Goal: Ask a question

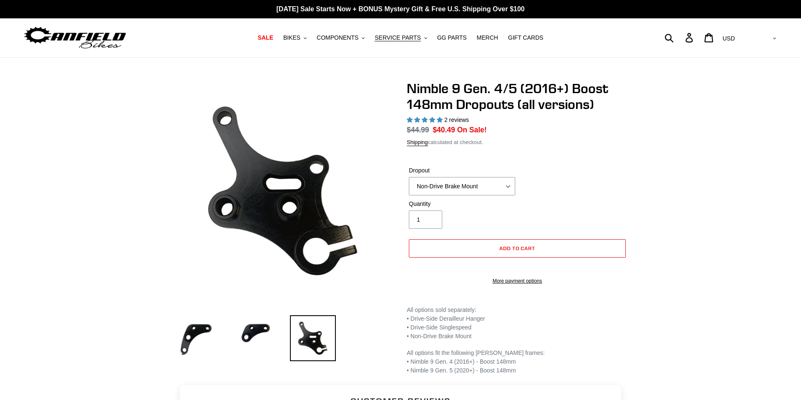
select select "highest-rating"
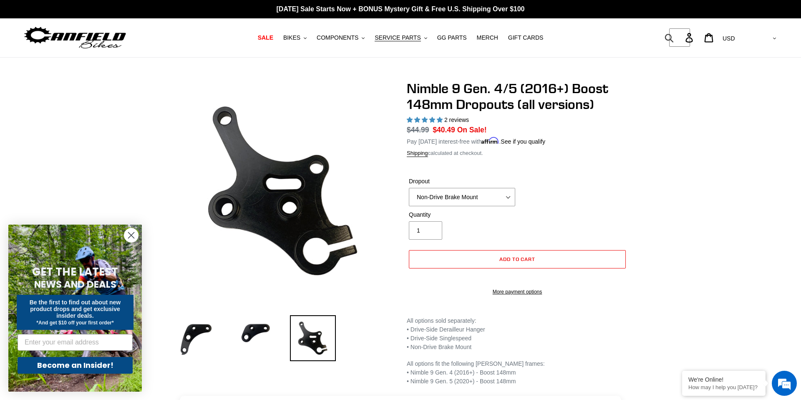
click at [680, 35] on form "Submit" at bounding box center [674, 37] width 11 height 18
type input "UDH"
click at [660, 28] on button "Submit" at bounding box center [670, 37] width 20 height 18
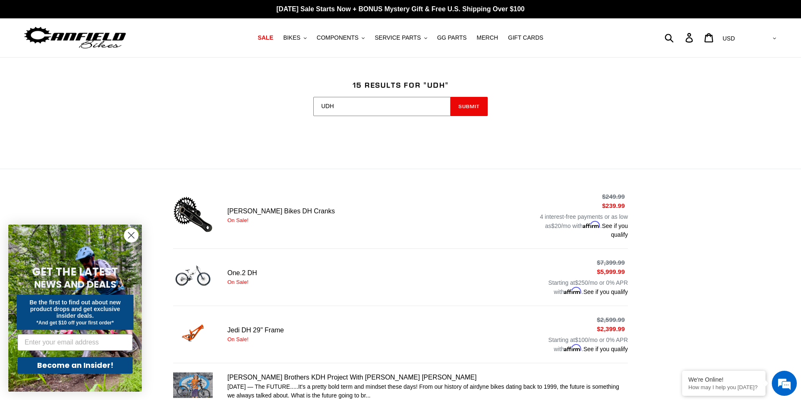
click at [344, 108] on input "UDH" at bounding box center [381, 106] width 137 height 19
type input "sram transmission"
click at [451, 97] on button "Submit" at bounding box center [469, 106] width 37 height 19
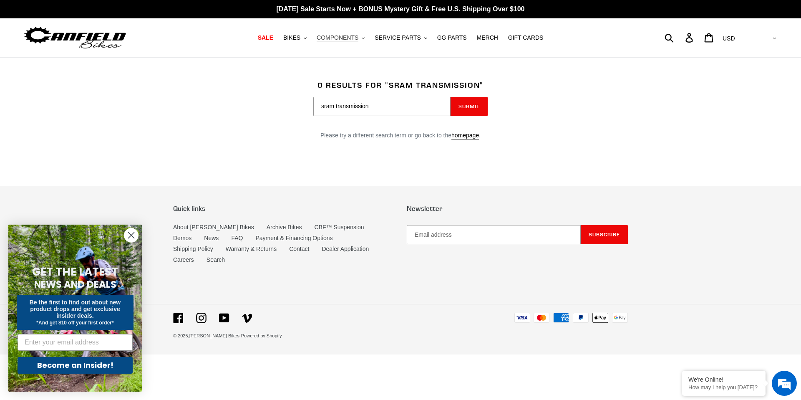
click at [345, 40] on span "COMPONENTS" at bounding box center [338, 37] width 42 height 7
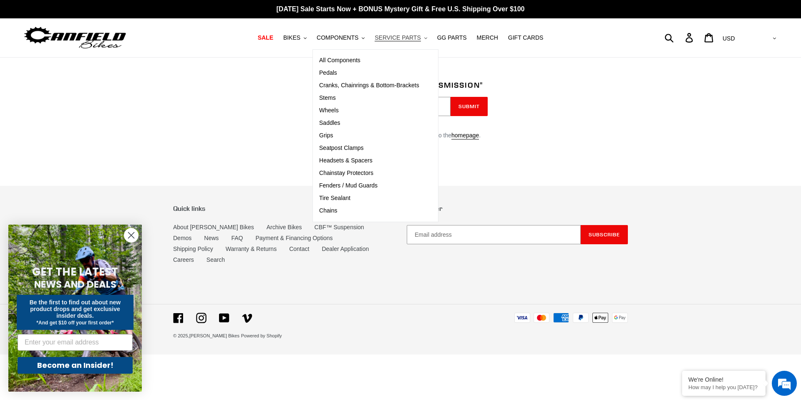
click at [397, 38] on span "SERVICE PARTS" at bounding box center [398, 37] width 46 height 7
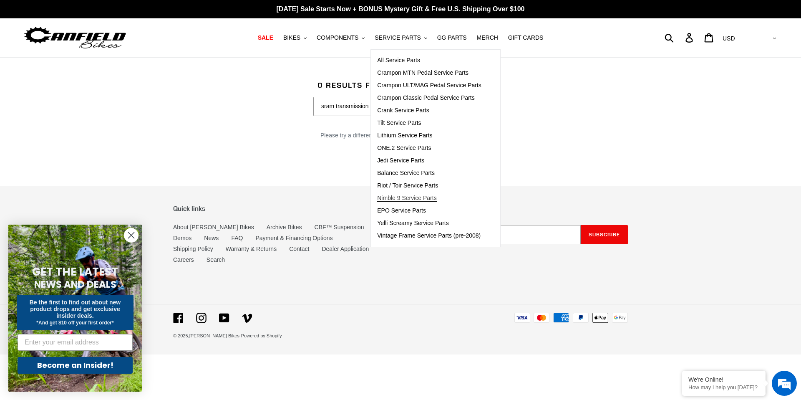
click at [413, 198] on span "Nimble 9 Service Parts" at bounding box center [406, 197] width 59 height 7
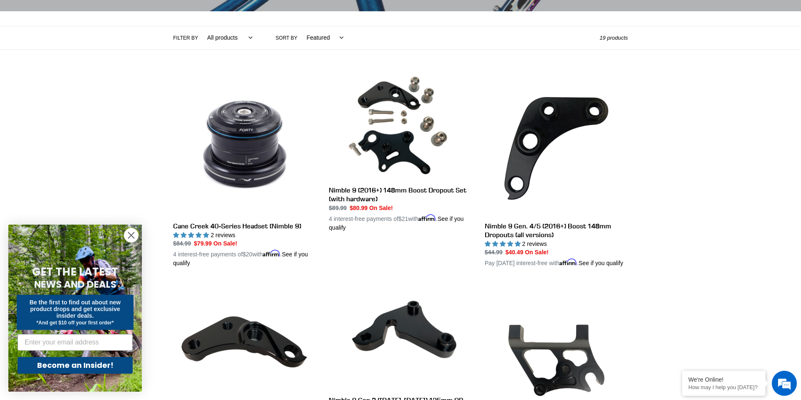
scroll to position [172, 0]
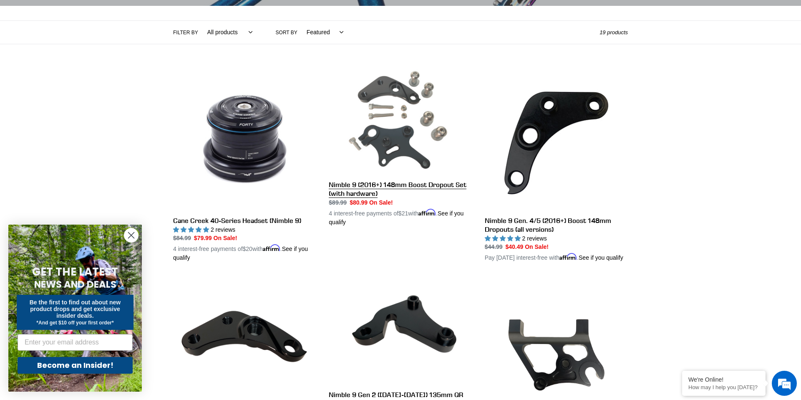
click at [363, 187] on link "Nimble 9 (2016+) 148mm Boost Dropout Set (with hardware)" at bounding box center [400, 146] width 143 height 159
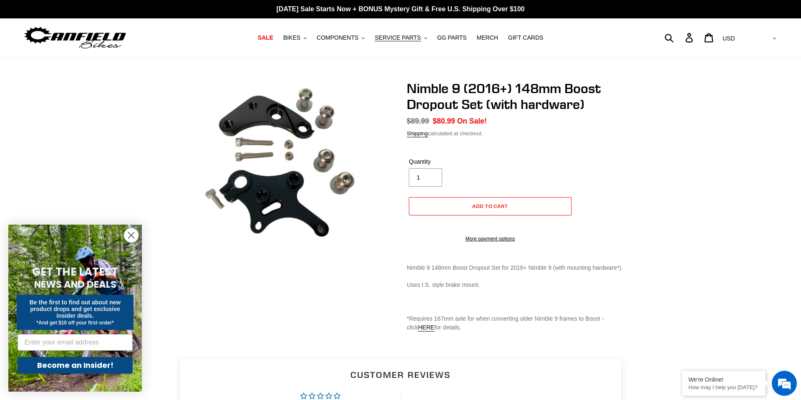
scroll to position [0, 0]
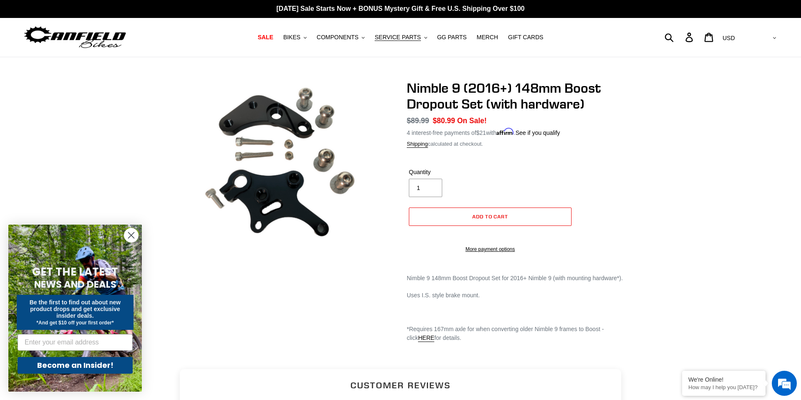
click at [269, 121] on img at bounding box center [296, 201] width 417 height 313
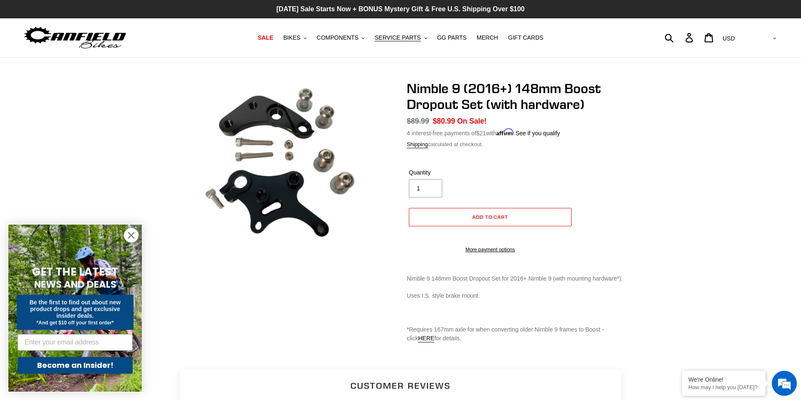
scroll to position [0, 0]
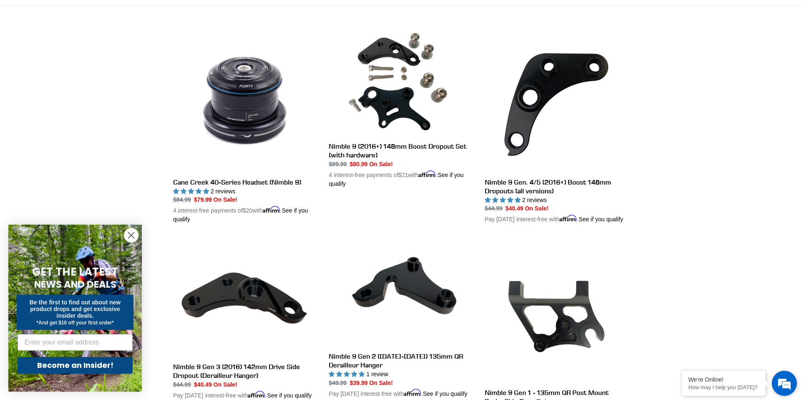
click at [786, 386] on em at bounding box center [784, 383] width 23 height 23
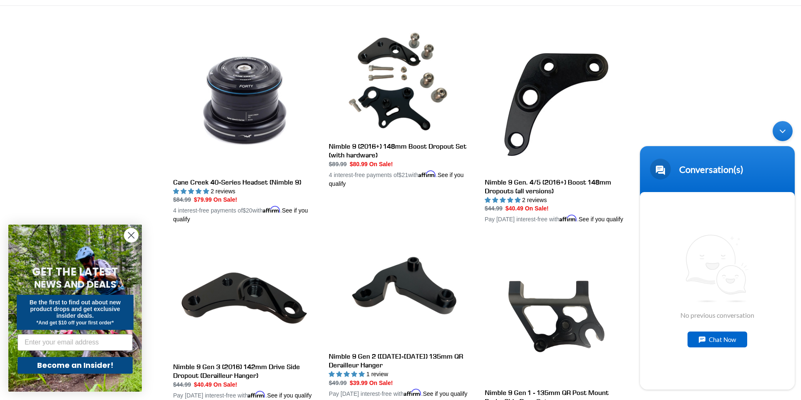
click at [708, 338] on div "Chat Now" at bounding box center [718, 339] width 60 height 16
type textarea "Is there any chance a UDH hanger will be released for the Nimble 9?"
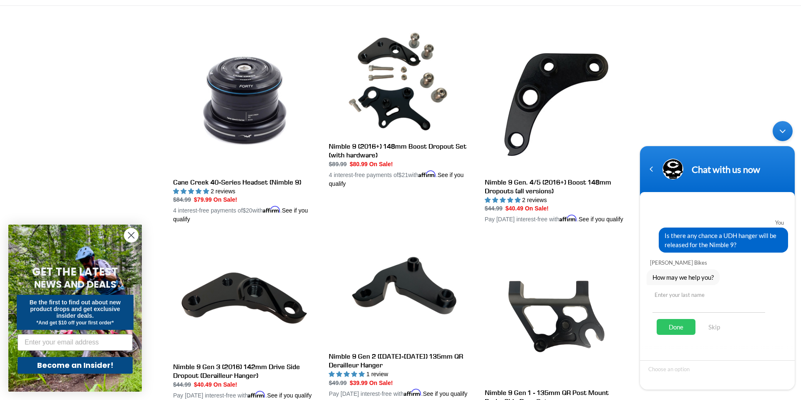
click at [686, 308] on input "text" at bounding box center [709, 303] width 113 height 20
type input "[PERSON_NAME]"
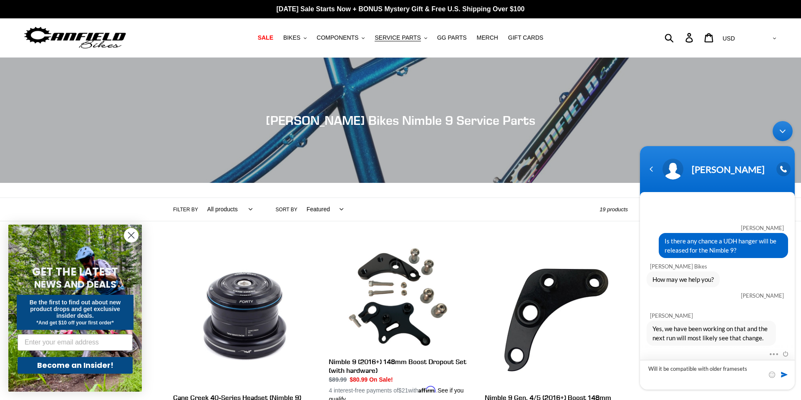
type textarea "Will it be compatible with older framesets?"
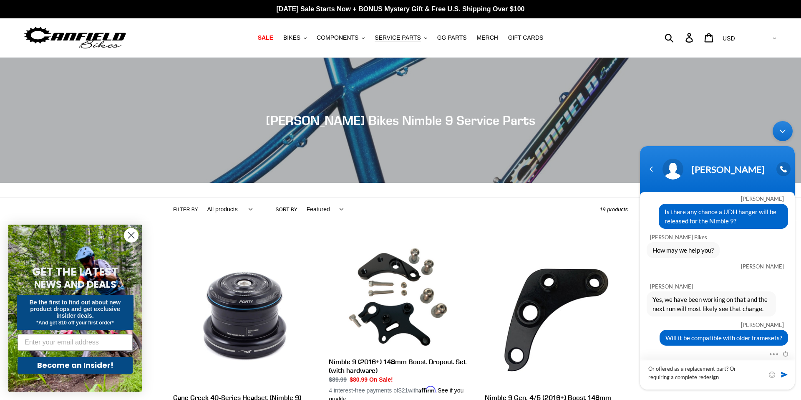
type textarea "Or offered as a replacement part? Or requiring a complete redesign?"
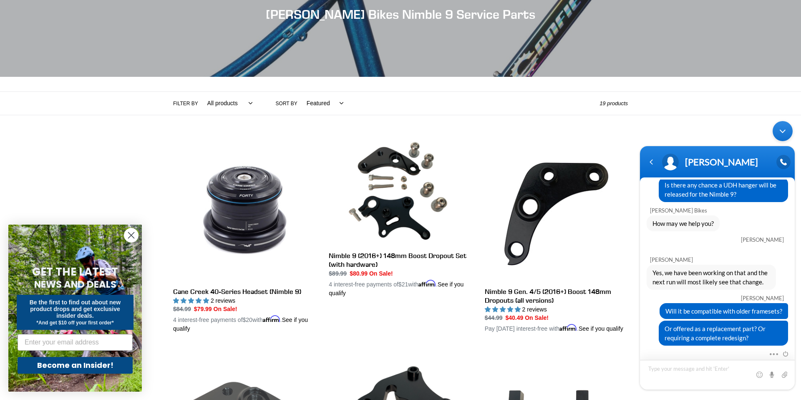
scroll to position [0, 0]
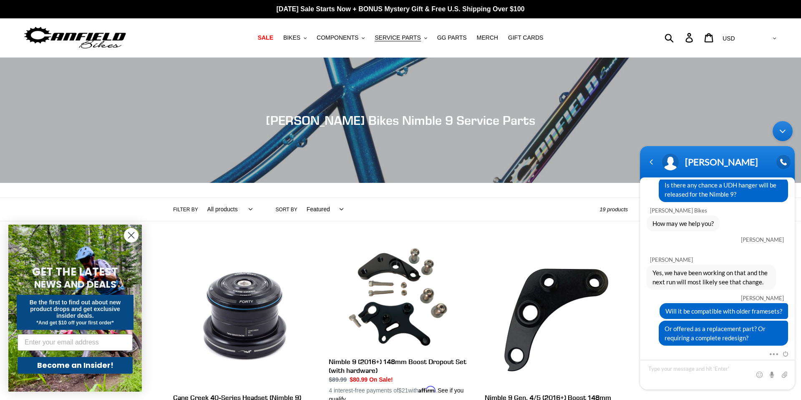
click at [130, 236] on icon "Close dialog" at bounding box center [132, 235] width 6 height 6
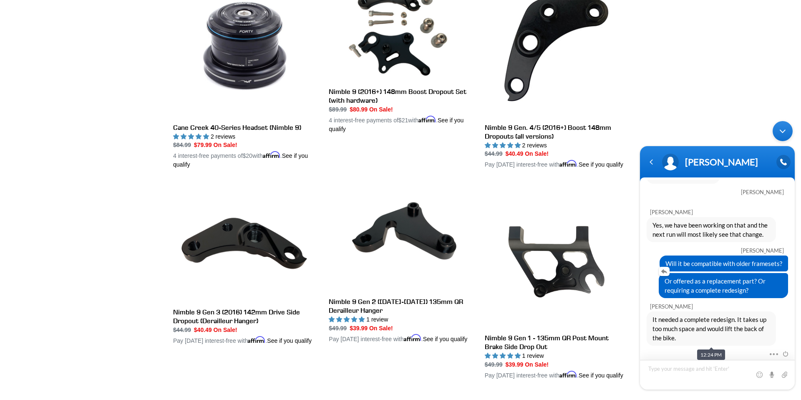
scroll to position [272, 0]
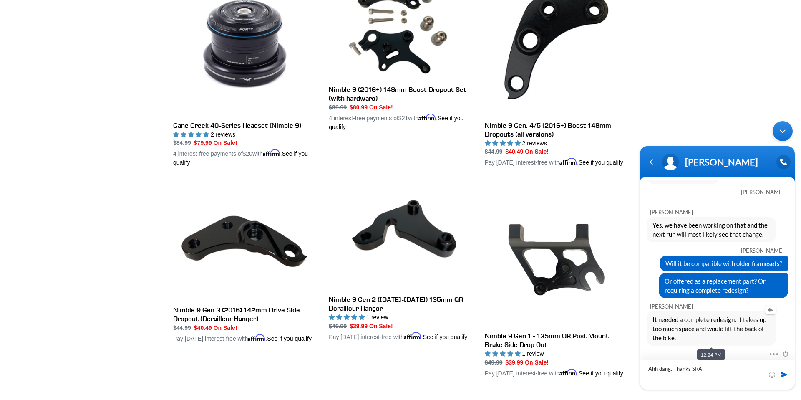
type textarea "Ahh dang. Thanks SRAM"
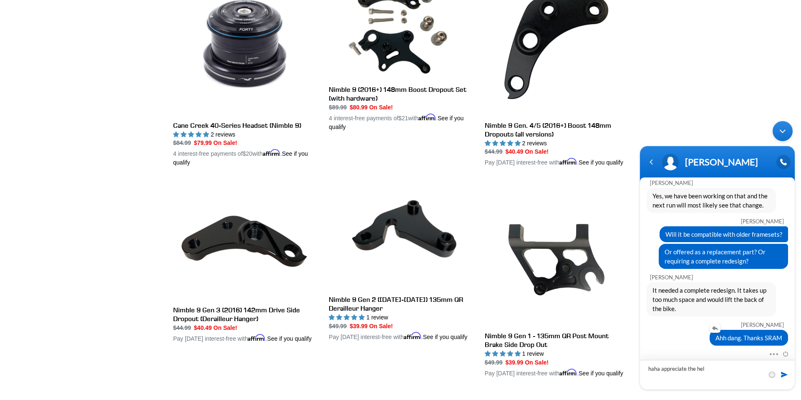
type textarea "haha appreciate the help"
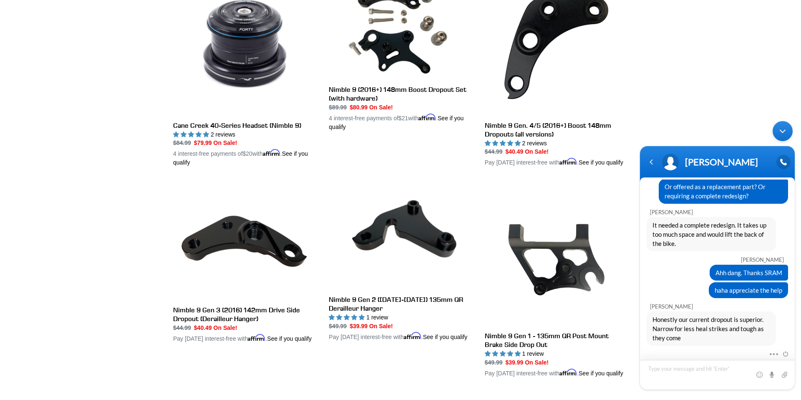
scroll to position [270, 0]
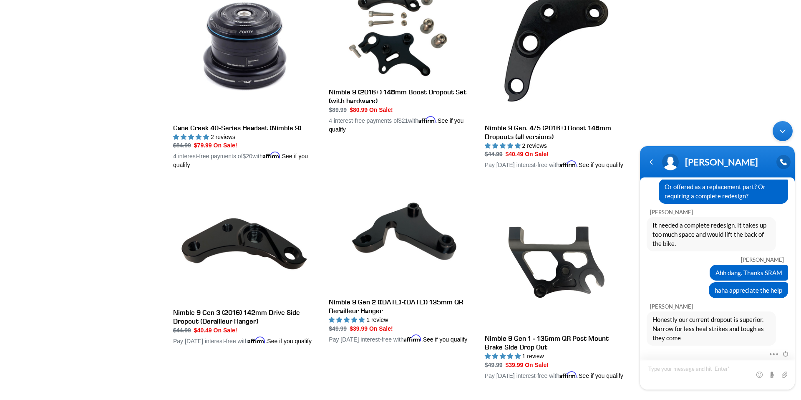
click at [677, 375] on textarea "Type your message and hit 'Enter'" at bounding box center [717, 375] width 155 height 30
type textarea "Yeah, I've had no issues whatsover, but looking to go from SS to geared and loo…"
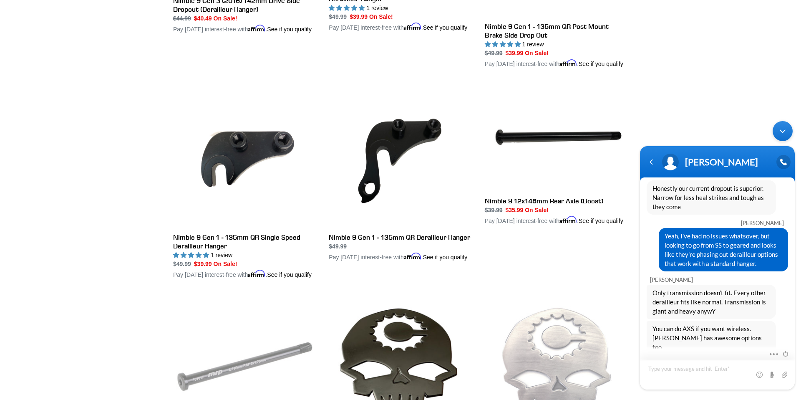
scroll to position [581, 0]
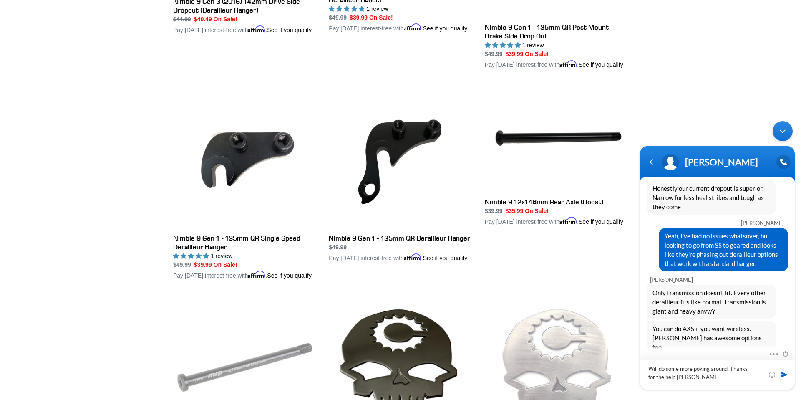
type textarea "Will do some more poking around. Thanks for the help [DATE]"
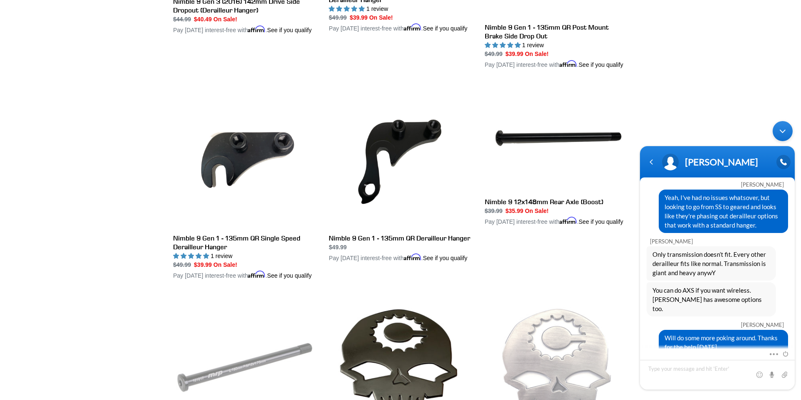
click at [783, 131] on div "Minimize live chat window" at bounding box center [783, 131] width 20 height 20
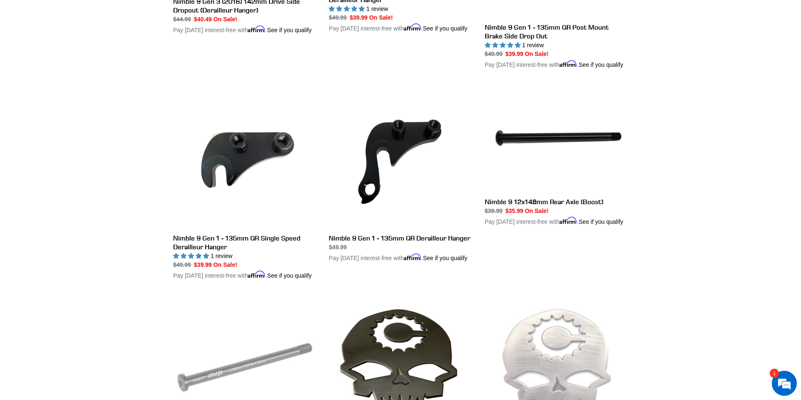
scroll to position [363, 0]
click at [786, 385] on em at bounding box center [784, 383] width 23 height 23
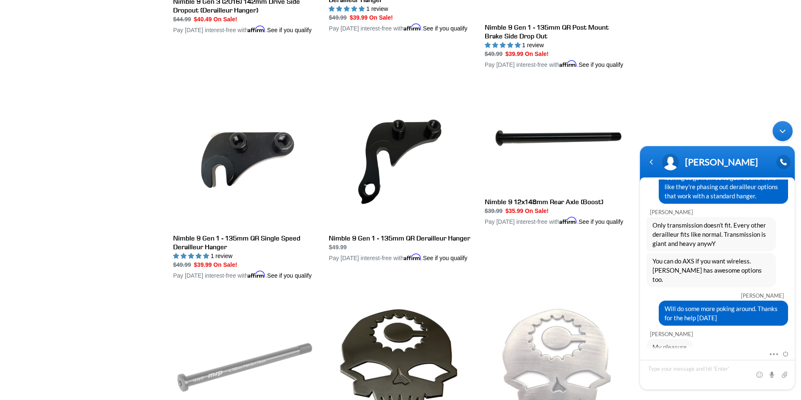
click at [778, 130] on div "Minimize live chat window" at bounding box center [783, 131] width 20 height 20
